Goal: Find specific page/section: Find specific page/section

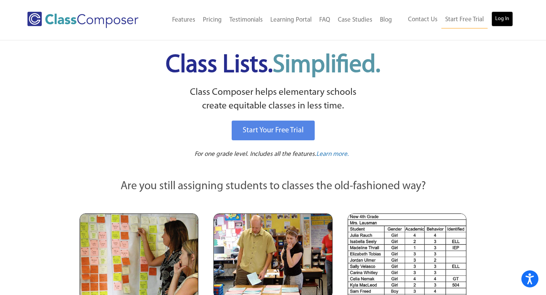
click at [505, 20] on link "Log In" at bounding box center [502, 18] width 22 height 15
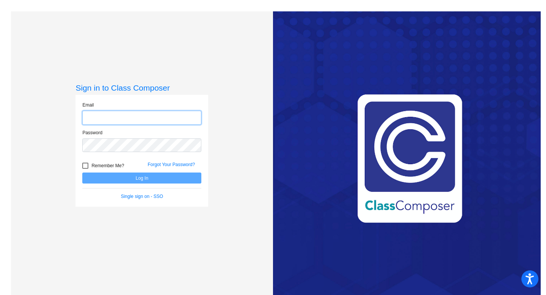
type input "mwodzinski@sd25.org"
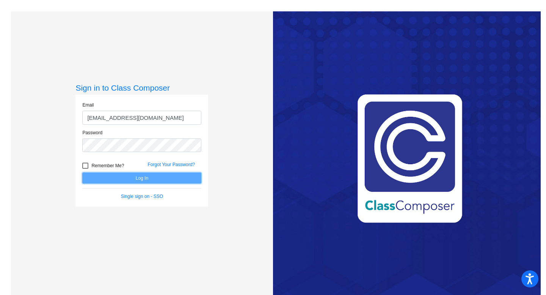
click at [128, 176] on button "Log In" at bounding box center [141, 177] width 119 height 11
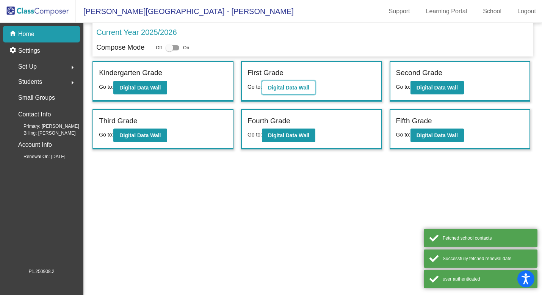
click at [299, 91] on button "Digital Data Wall" at bounding box center [288, 88] width 53 height 14
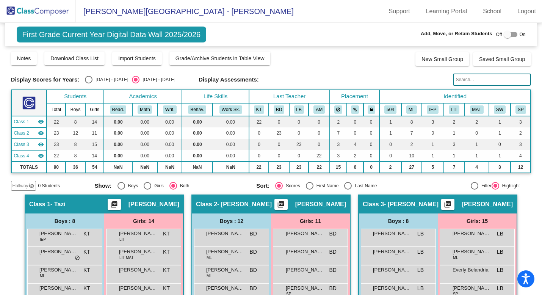
click at [44, 8] on img at bounding box center [38, 11] width 76 height 22
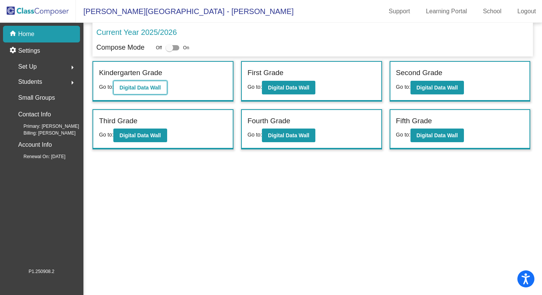
click at [147, 88] on b "Digital Data Wall" at bounding box center [139, 88] width 41 height 6
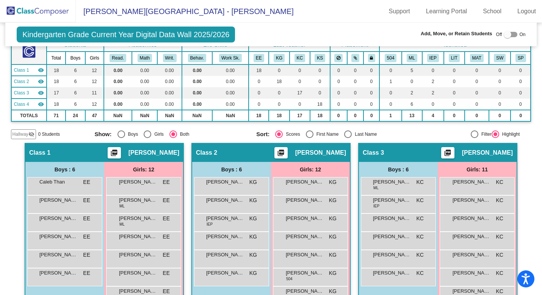
scroll to position [49, 0]
